Goal: Task Accomplishment & Management: Manage account settings

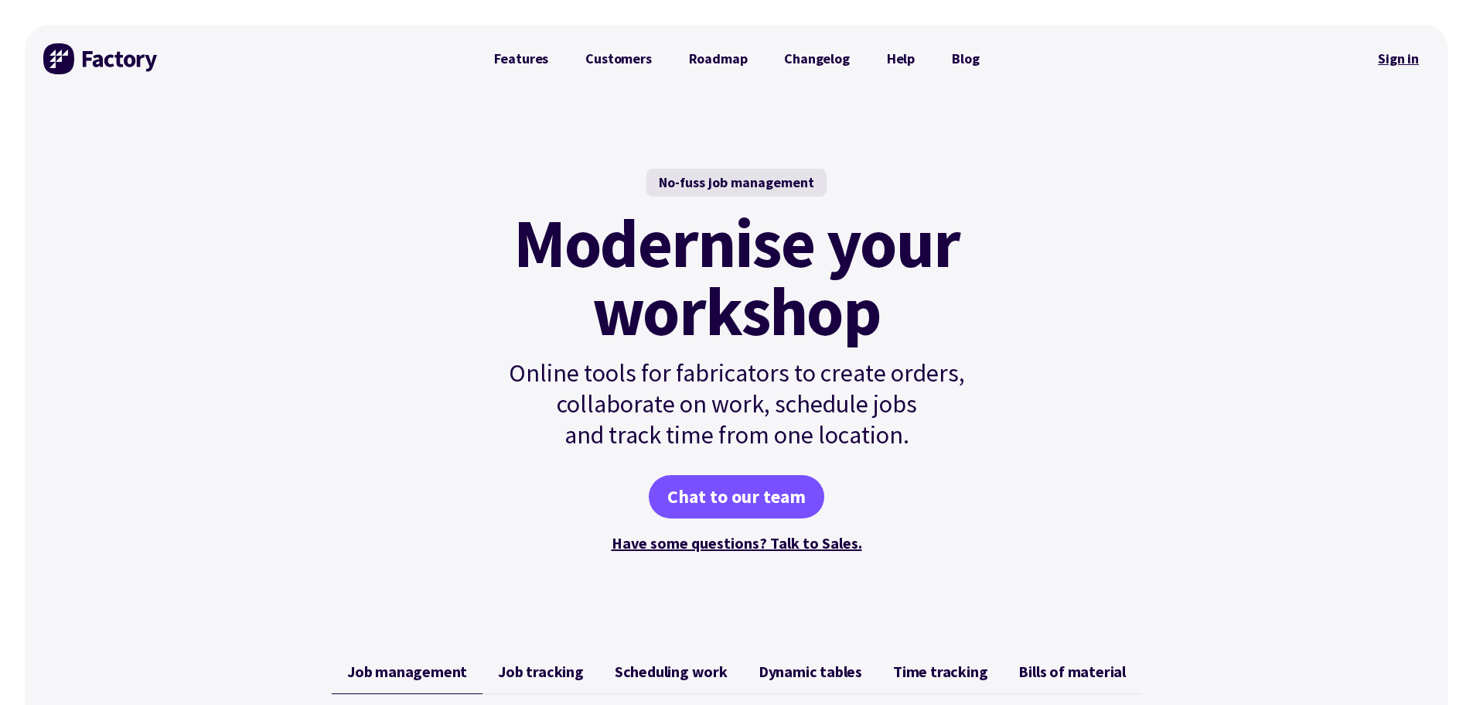
click at [1401, 63] on link "Sign in" at bounding box center [1398, 59] width 63 height 36
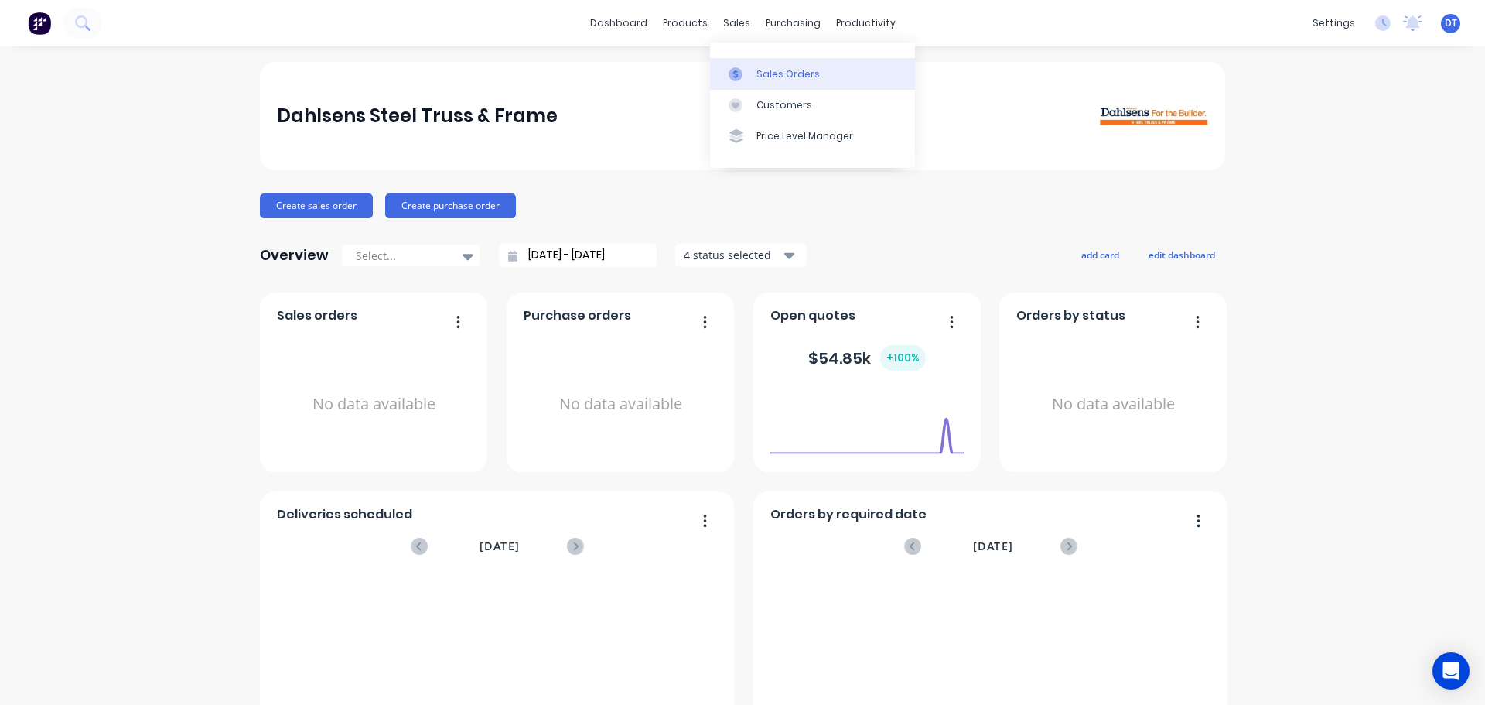
click at [753, 76] on link "Sales Orders" at bounding box center [812, 73] width 205 height 31
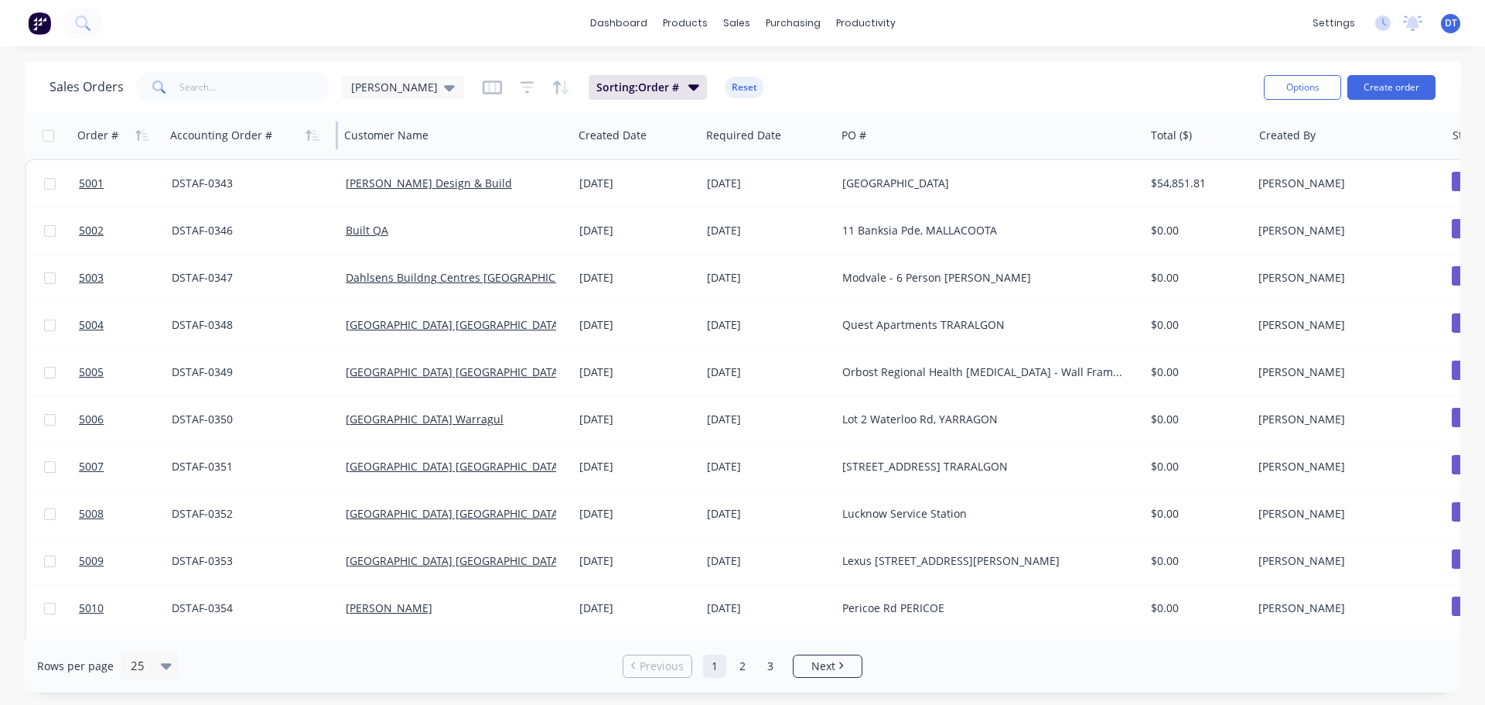
drag, startPoint x: 357, startPoint y: 131, endPoint x: 284, endPoint y: 132, distance: 72.7
click at [284, 132] on div "Accounting Order #" at bounding box center [251, 135] width 174 height 46
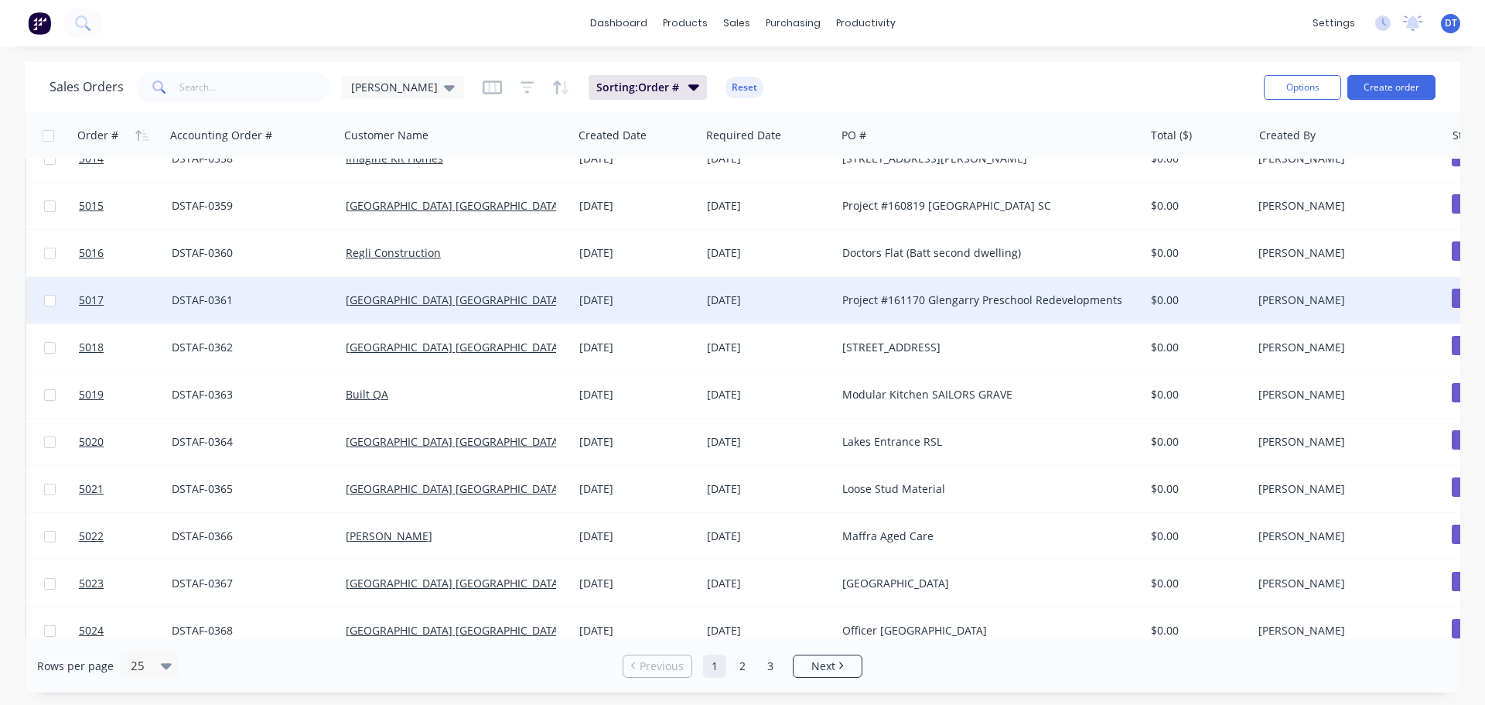
scroll to position [707, 0]
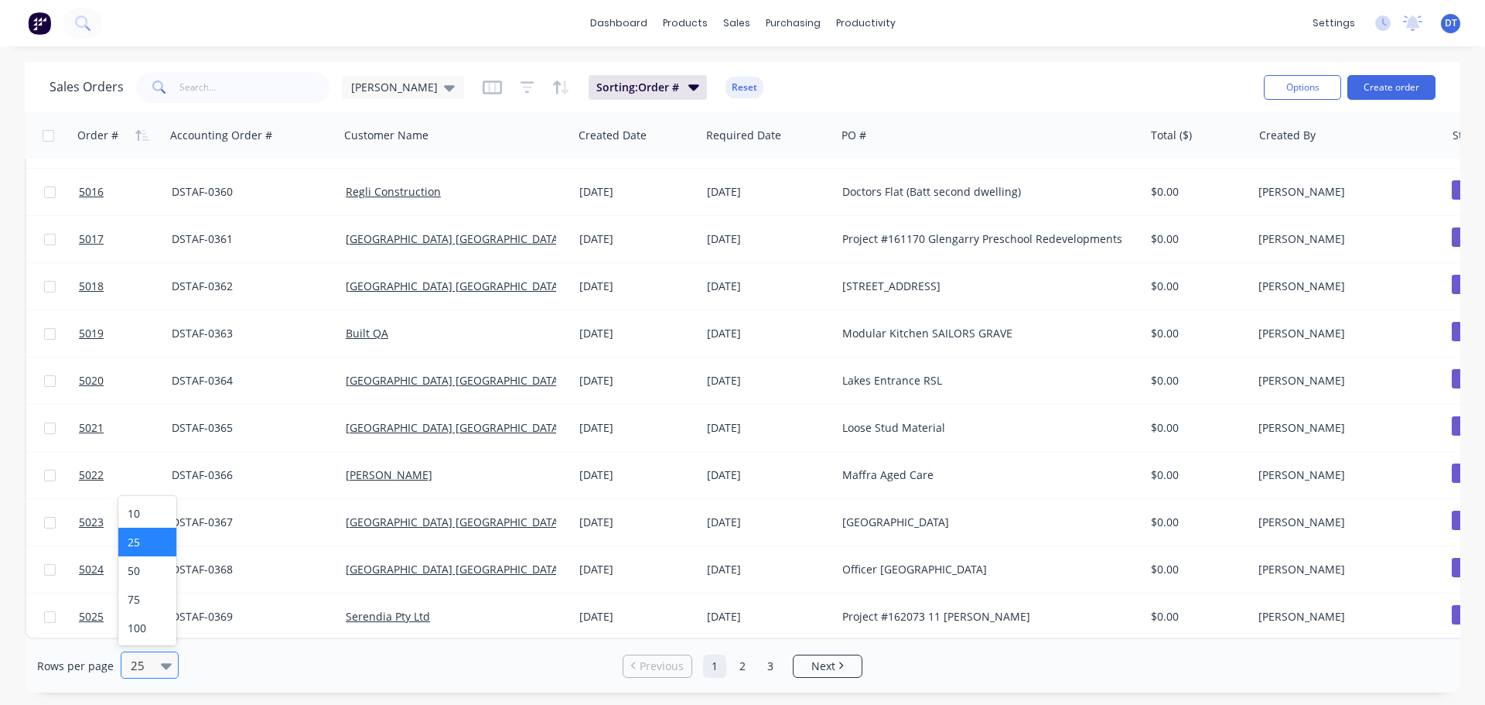
click at [166, 667] on icon at bounding box center [166, 666] width 11 height 6
click at [149, 593] on div "75" at bounding box center [147, 599] width 58 height 29
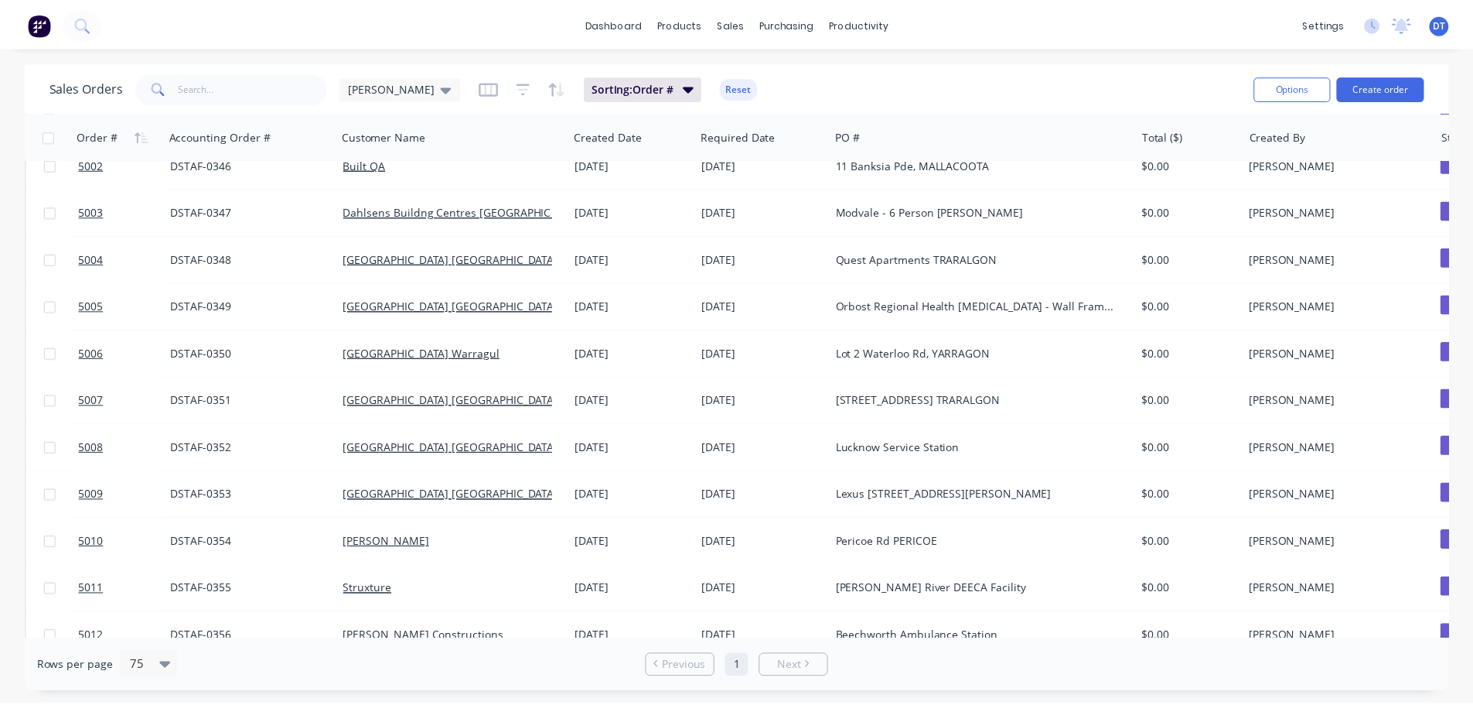
scroll to position [0, 0]
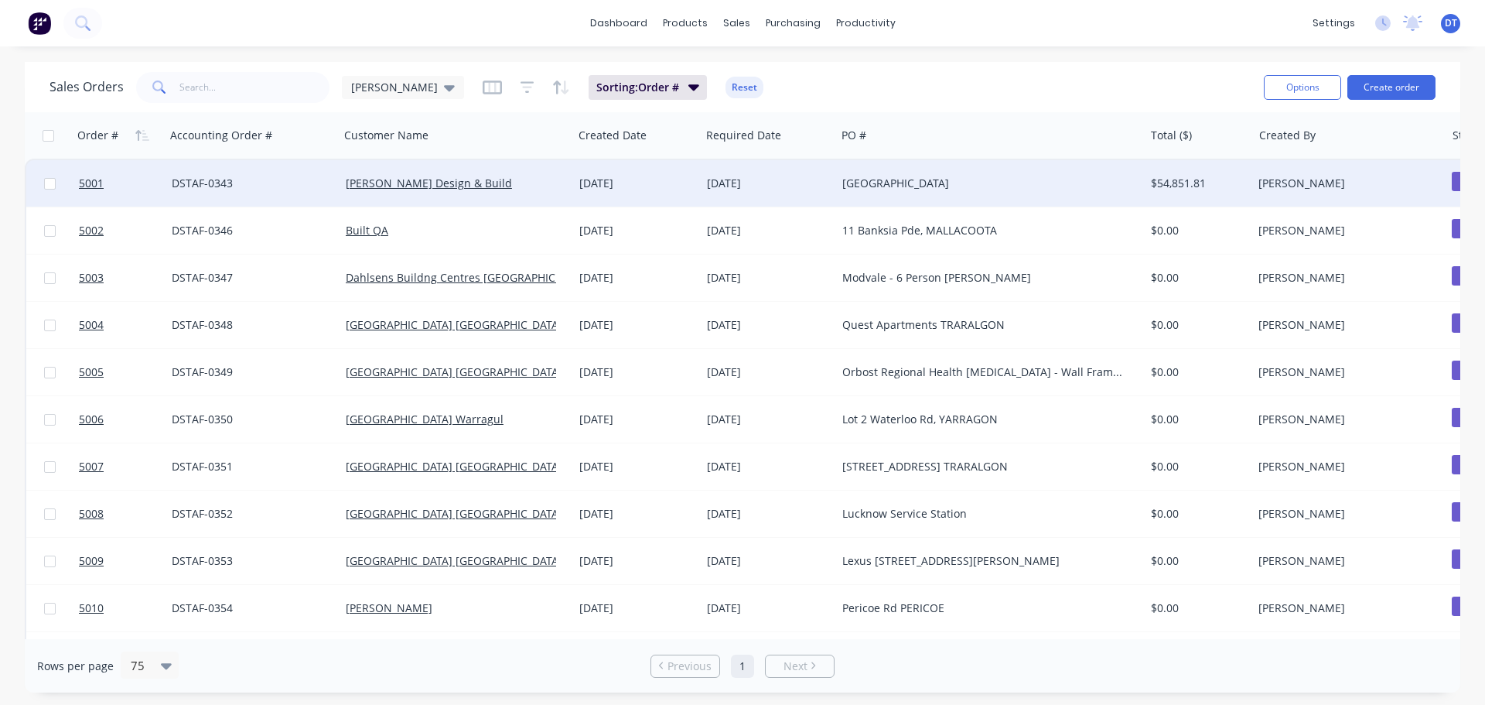
click at [780, 169] on div "[DATE]" at bounding box center [768, 183] width 135 height 46
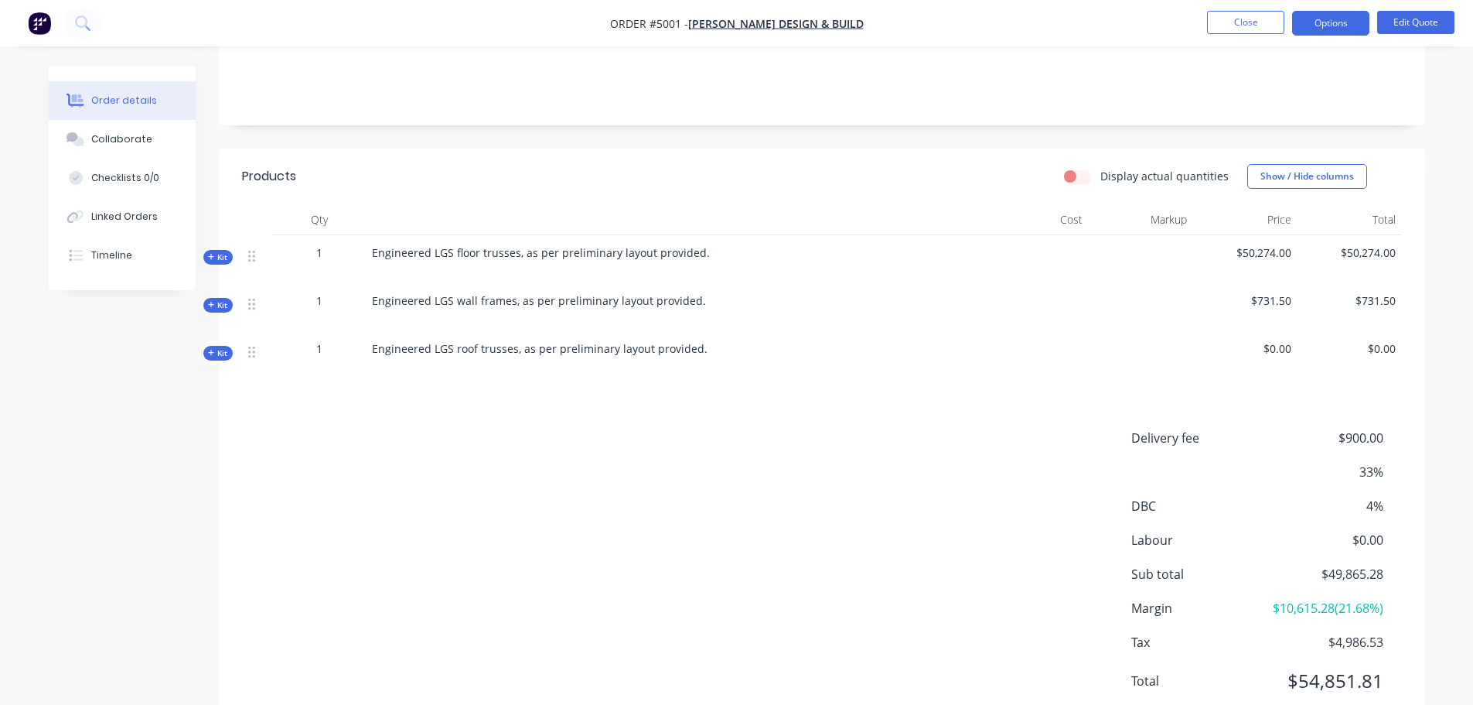
scroll to position [309, 0]
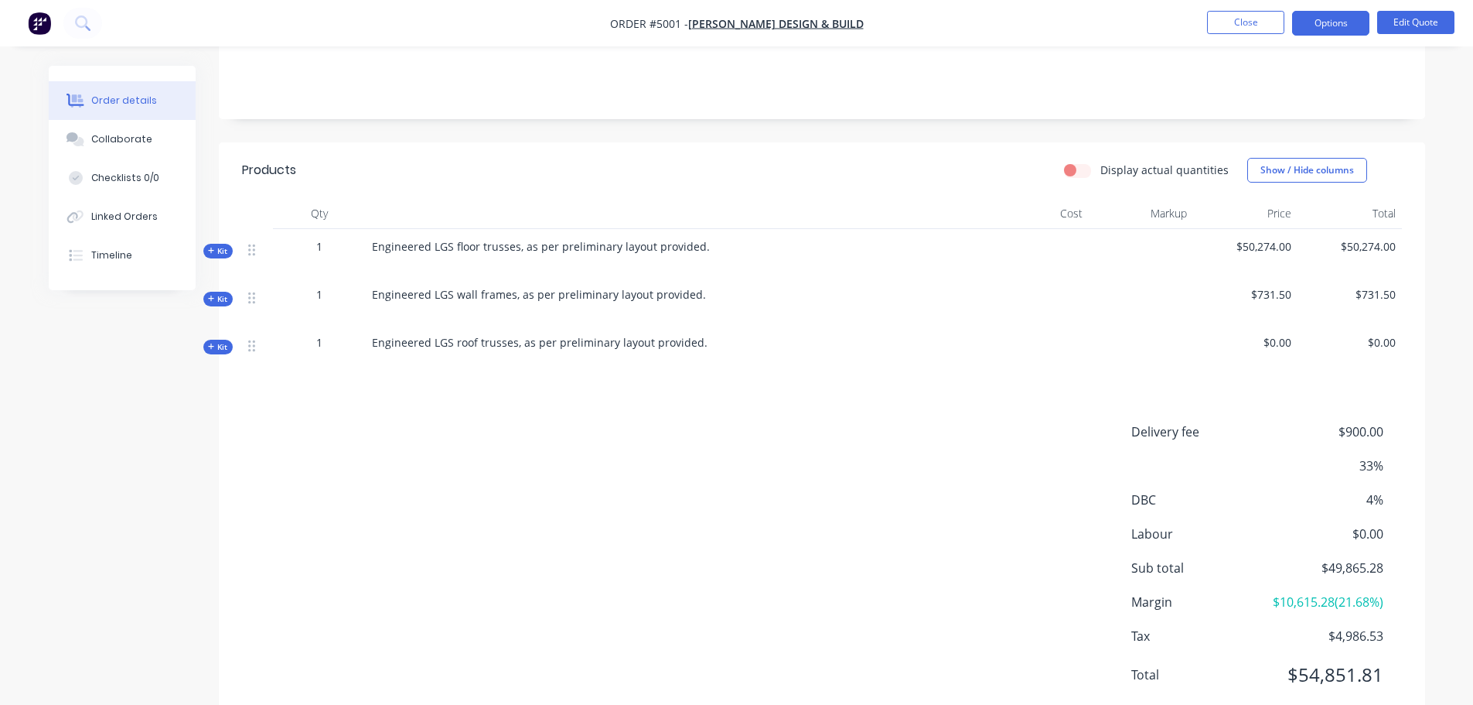
click at [1101, 162] on label "Display actual quantities" at bounding box center [1165, 170] width 128 height 16
click at [1077, 162] on input "Display actual quantities" at bounding box center [1070, 169] width 12 height 15
click at [1101, 162] on label "Display actual quantities" at bounding box center [1165, 170] width 128 height 16
click at [1077, 162] on input "Display actual quantities" at bounding box center [1070, 169] width 12 height 15
click at [1101, 162] on label "Display actual quantities" at bounding box center [1165, 170] width 128 height 16
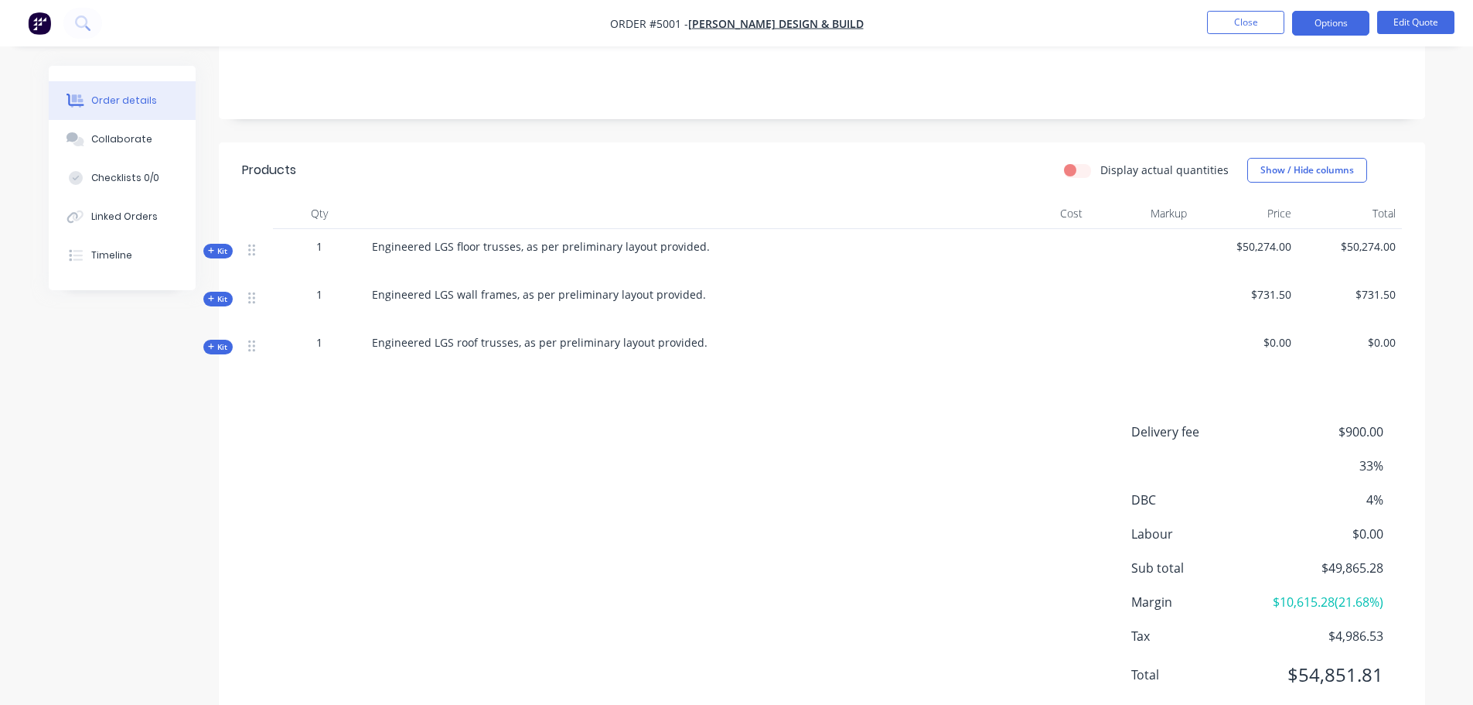
click at [1077, 162] on input "Display actual quantities" at bounding box center [1070, 169] width 12 height 15
click at [1101, 162] on label "Display actual quantities" at bounding box center [1165, 170] width 128 height 16
click at [1077, 162] on input "Display actual quantities" at bounding box center [1070, 169] width 12 height 15
checkbox input "false"
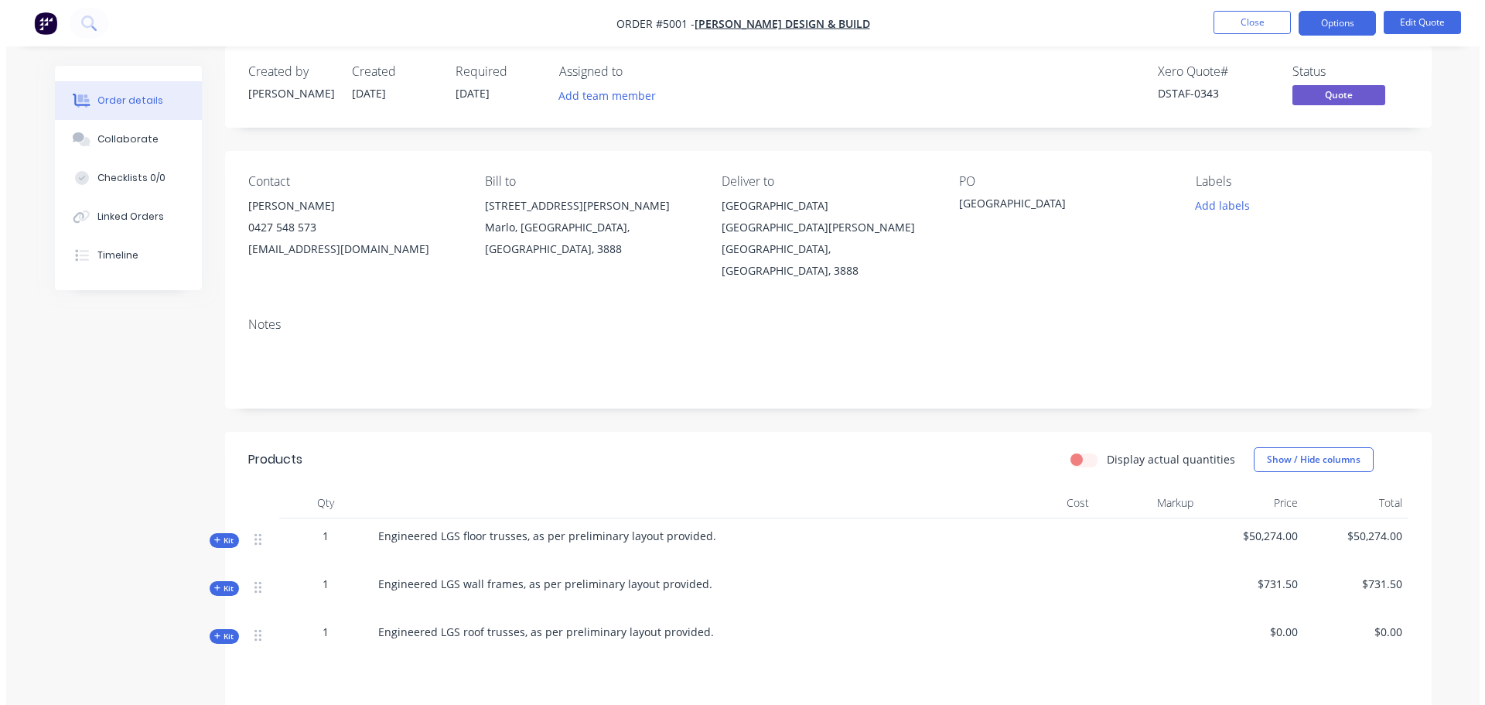
scroll to position [0, 0]
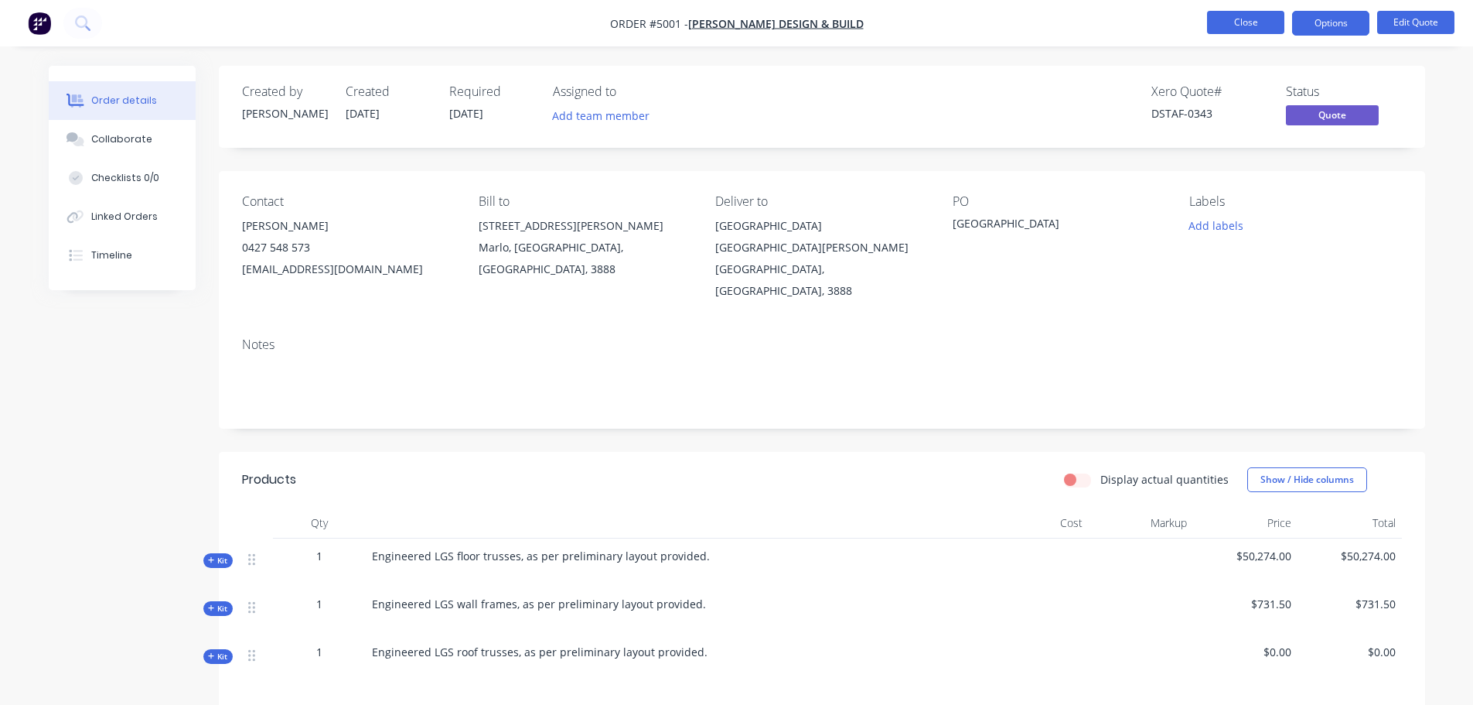
click at [1250, 29] on button "Close" at bounding box center [1245, 22] width 77 height 23
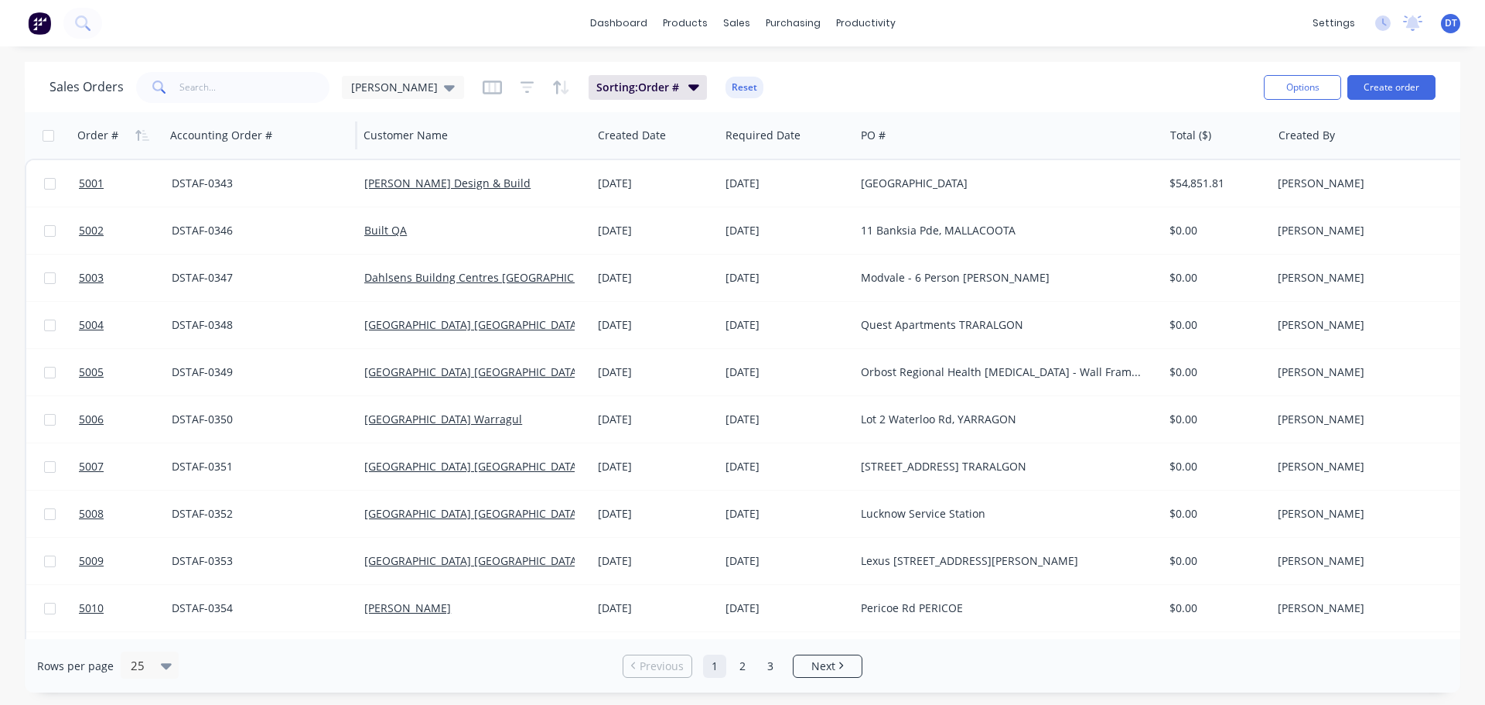
click at [355, 131] on div at bounding box center [356, 135] width 2 height 28
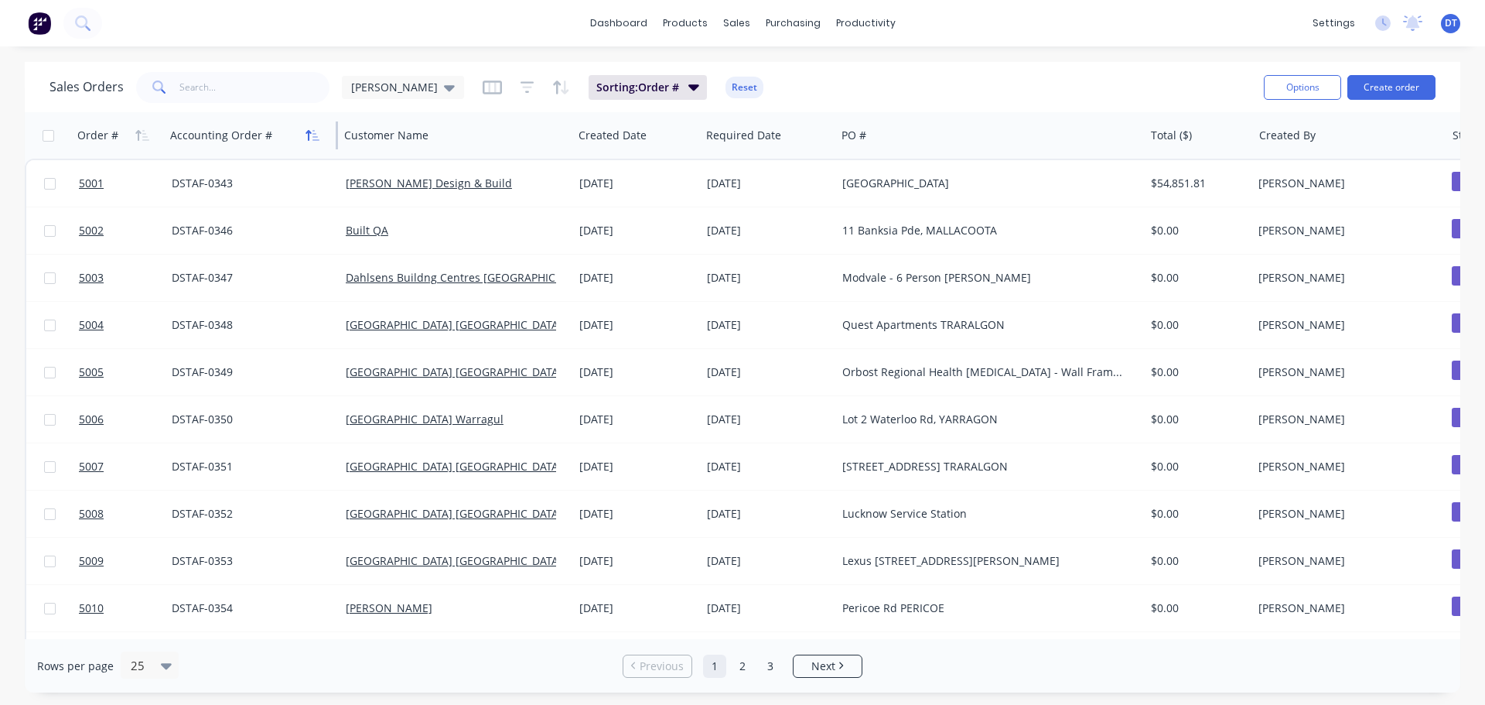
drag, startPoint x: 355, startPoint y: 131, endPoint x: 306, endPoint y: 135, distance: 48.9
click at [306, 135] on div "Accounting Order #" at bounding box center [251, 135] width 174 height 46
click at [152, 664] on div at bounding box center [142, 665] width 27 height 19
click at [150, 597] on div "75" at bounding box center [147, 599] width 58 height 29
click at [385, 87] on div "[PERSON_NAME]" at bounding box center [403, 87] width 104 height 14
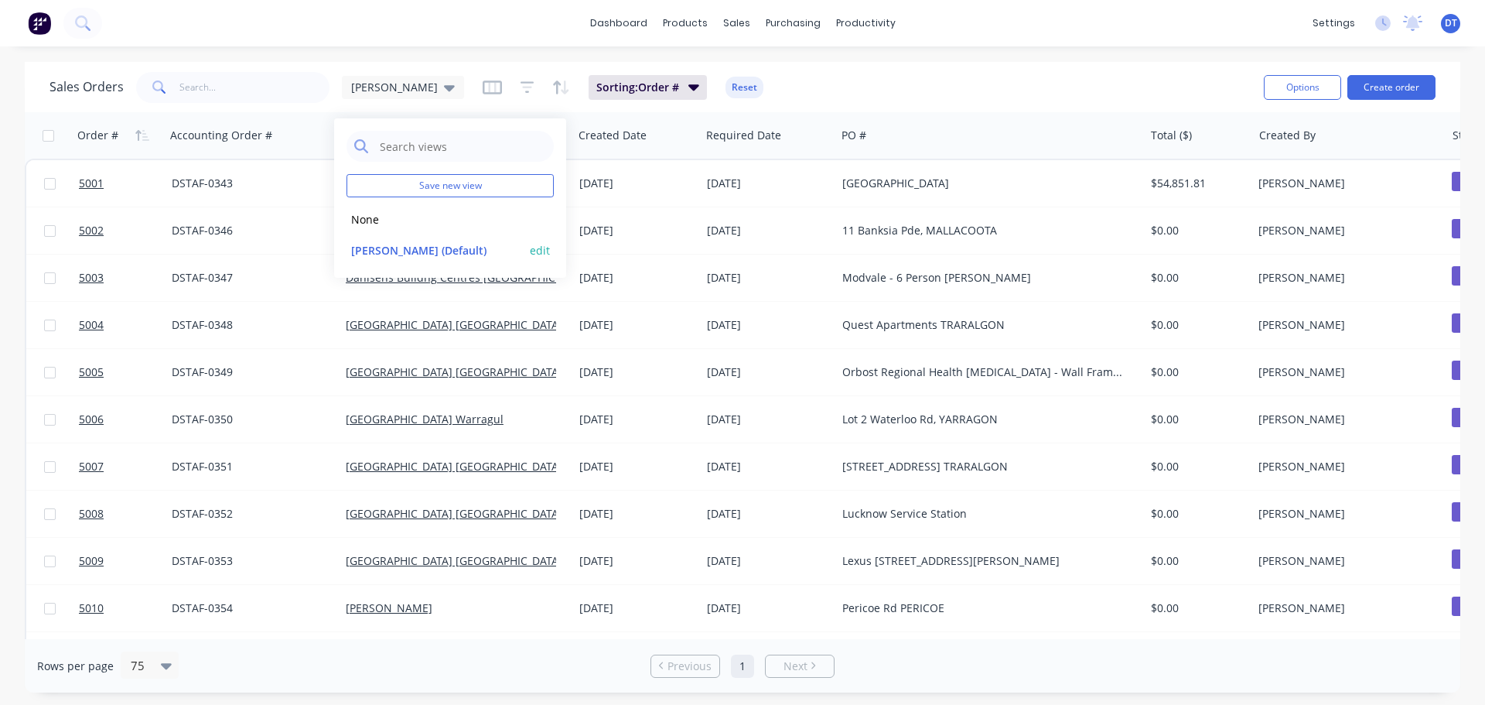
click at [541, 248] on button "edit" at bounding box center [540, 250] width 20 height 16
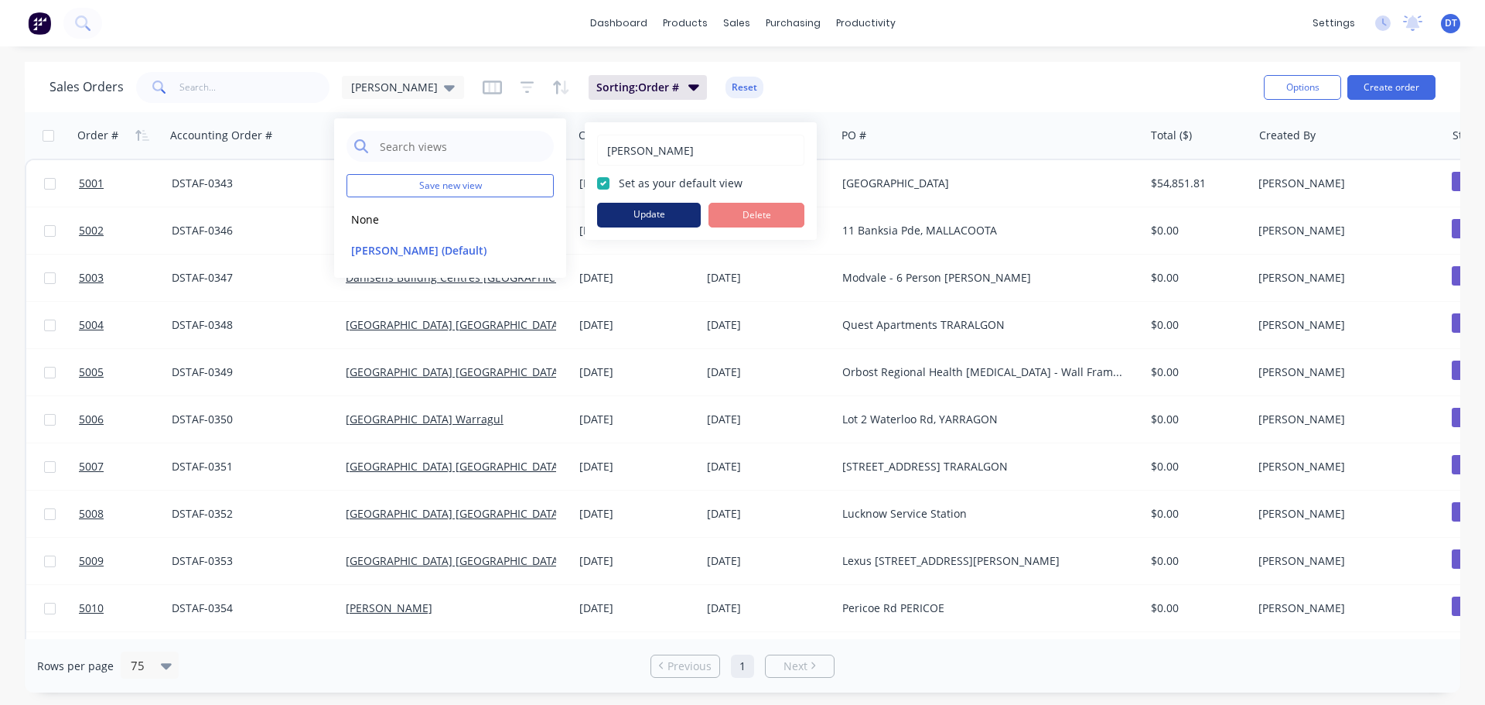
click at [653, 206] on button "Update" at bounding box center [649, 215] width 104 height 25
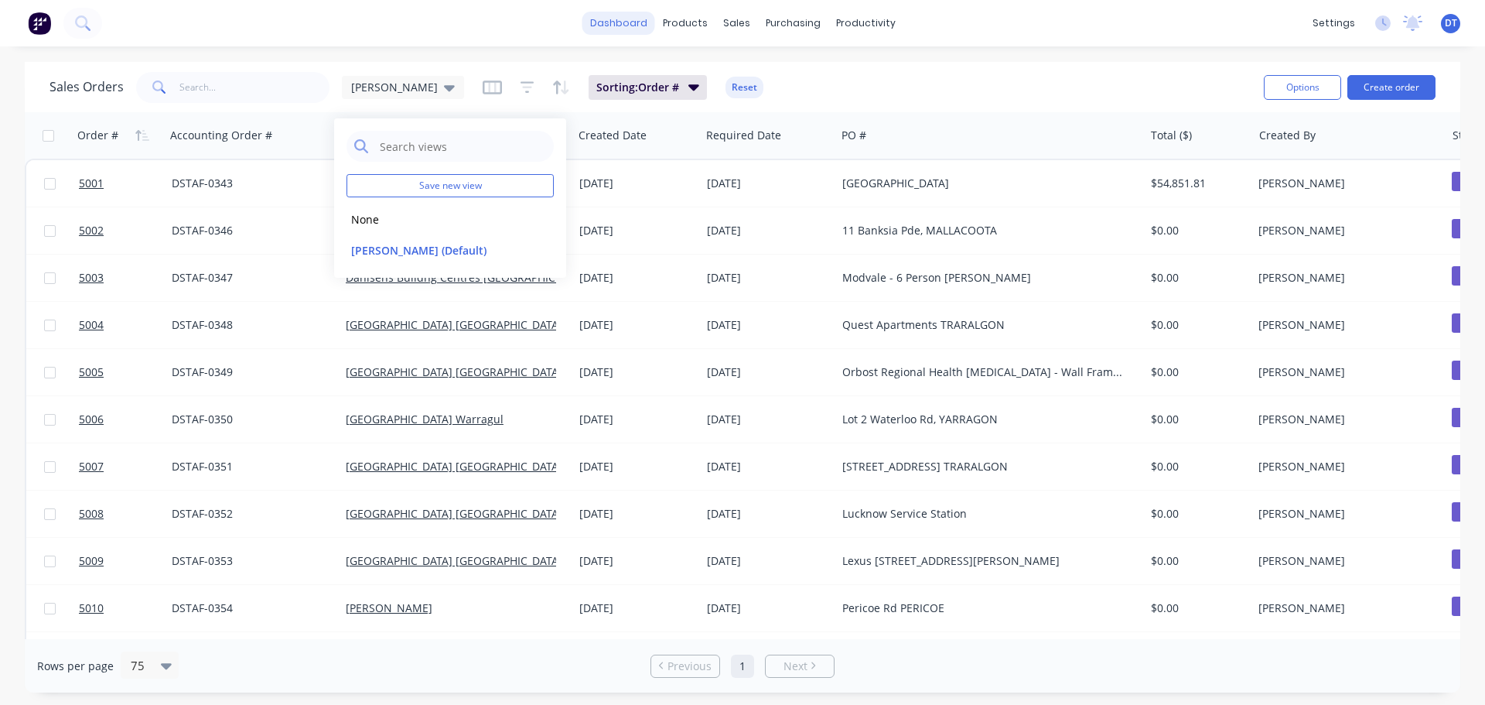
click at [632, 14] on link "dashboard" at bounding box center [618, 23] width 73 height 23
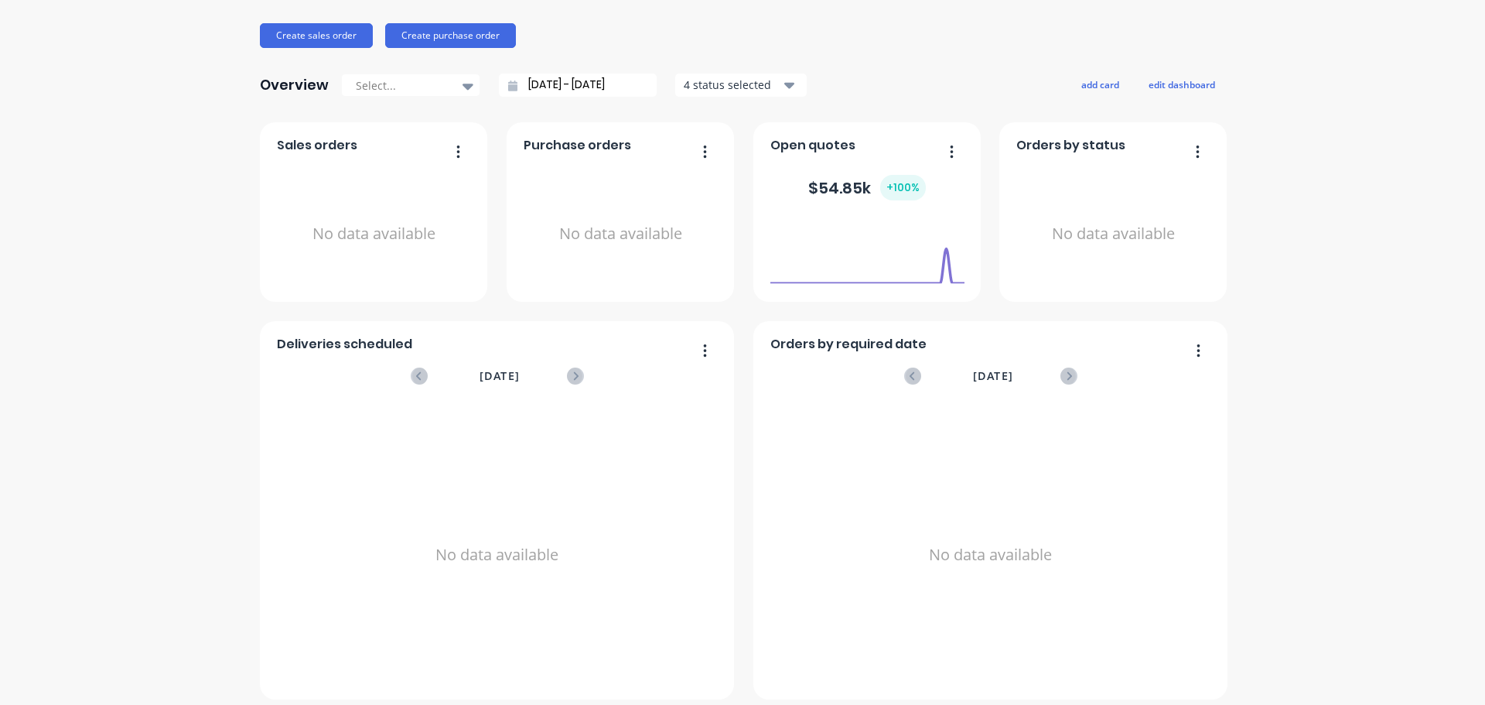
scroll to position [180, 0]
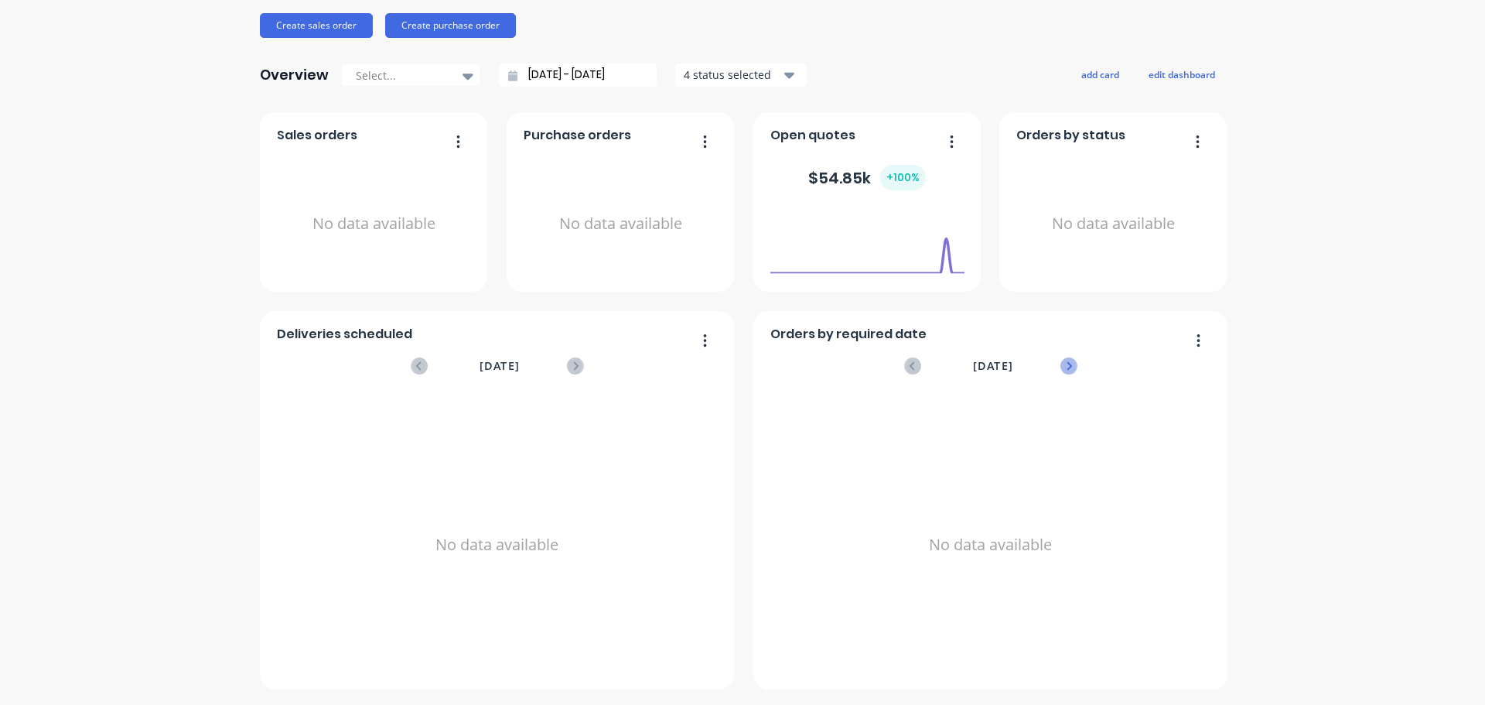
click at [1062, 365] on icon at bounding box center [1068, 365] width 17 height 17
